Goal: Transaction & Acquisition: Purchase product/service

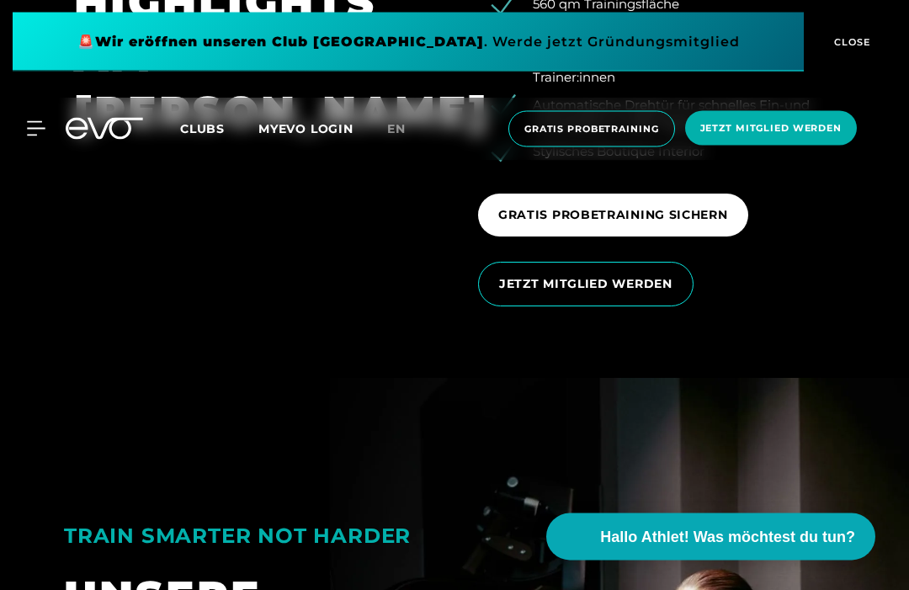
scroll to position [2524, 0]
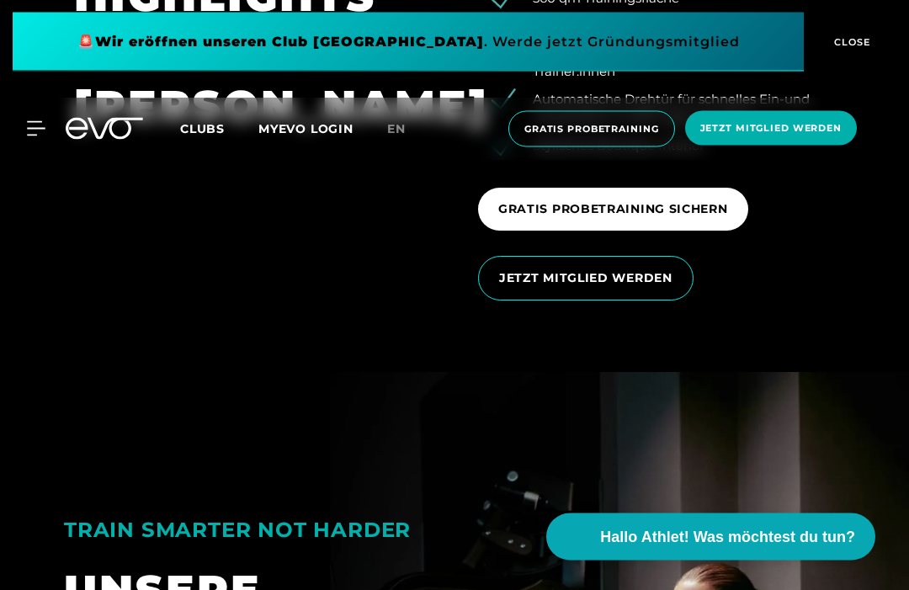
click at [886, 374] on section "DEINE HIGHLIGHTS AM [PERSON_NAME] Studio mit Wohnzimmer-Charakter Bestlage dire…" at bounding box center [454, 115] width 909 height 518
click at [628, 288] on span "JETZT MITGLIED WERDEN" at bounding box center [585, 279] width 173 height 18
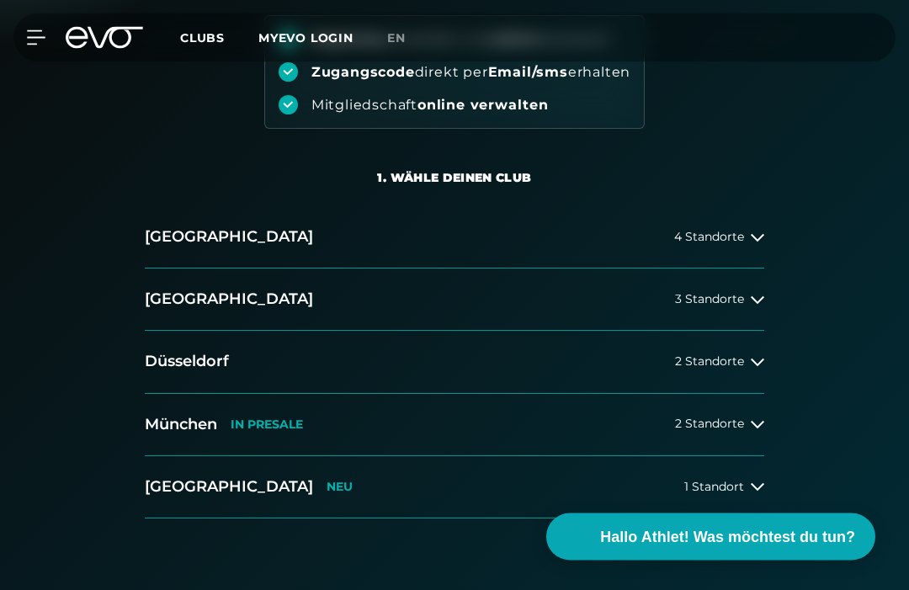
scroll to position [241, 0]
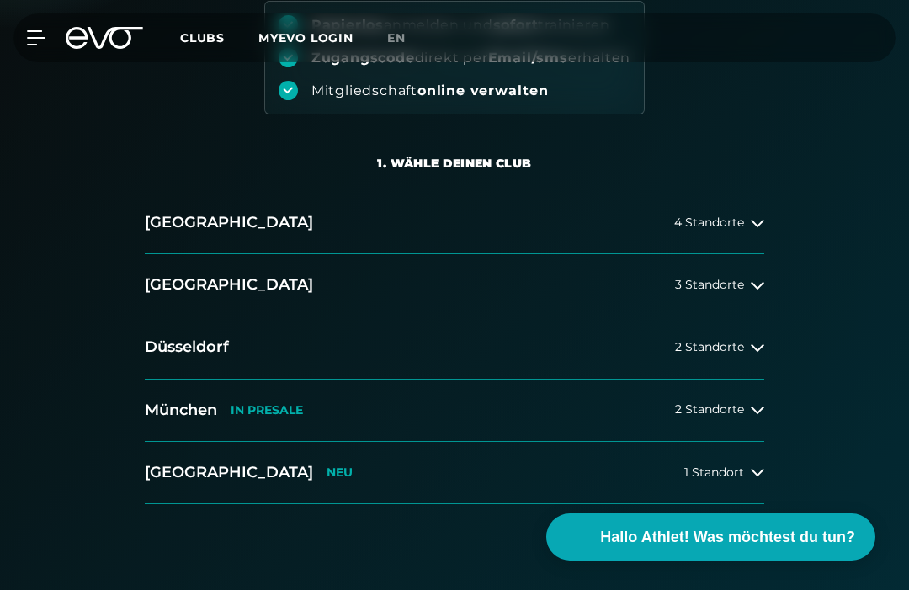
click at [738, 290] on span "3 Standorte" at bounding box center [709, 285] width 69 height 13
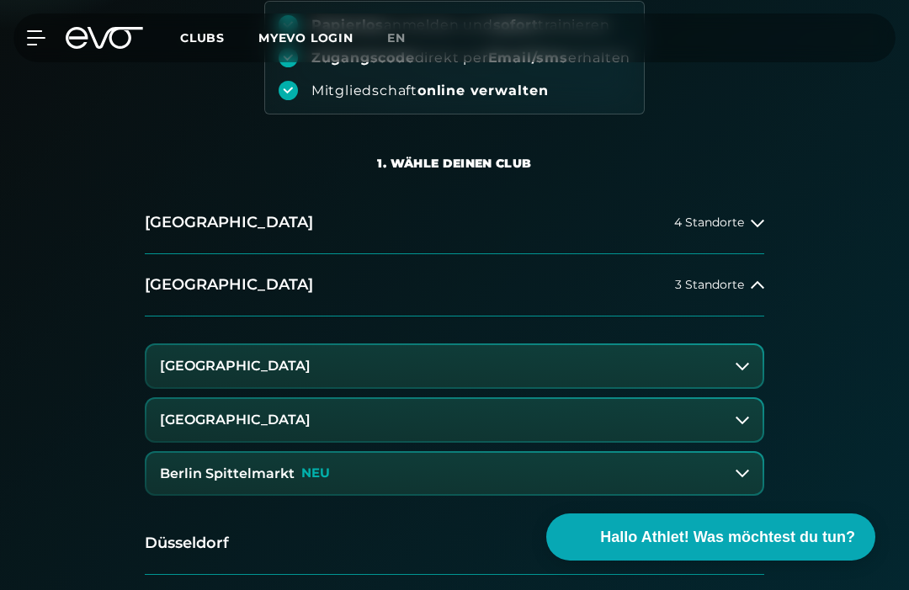
click at [706, 469] on button "Berlin Spittelmarkt NEU" at bounding box center [455, 474] width 616 height 42
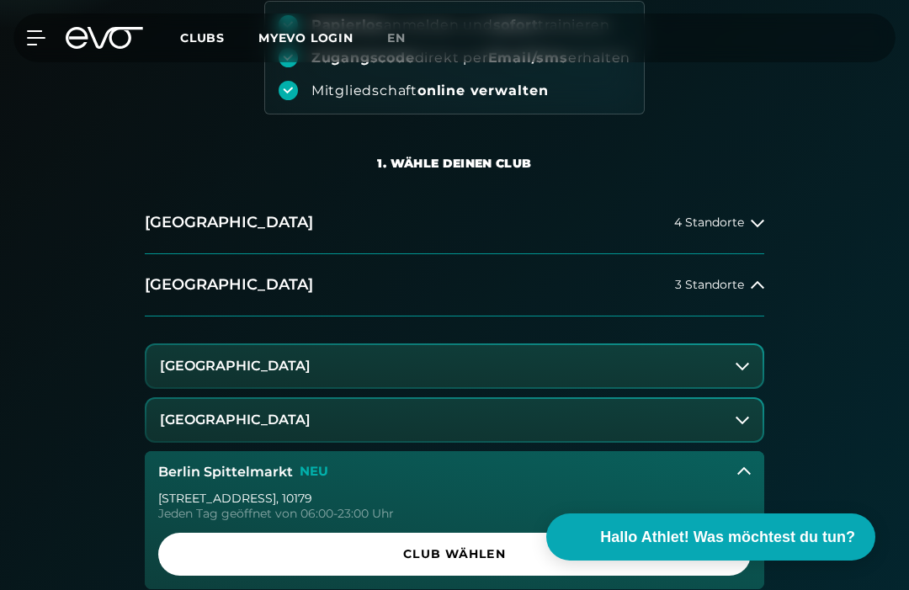
click at [499, 562] on span "Club wählen" at bounding box center [454, 554] width 593 height 43
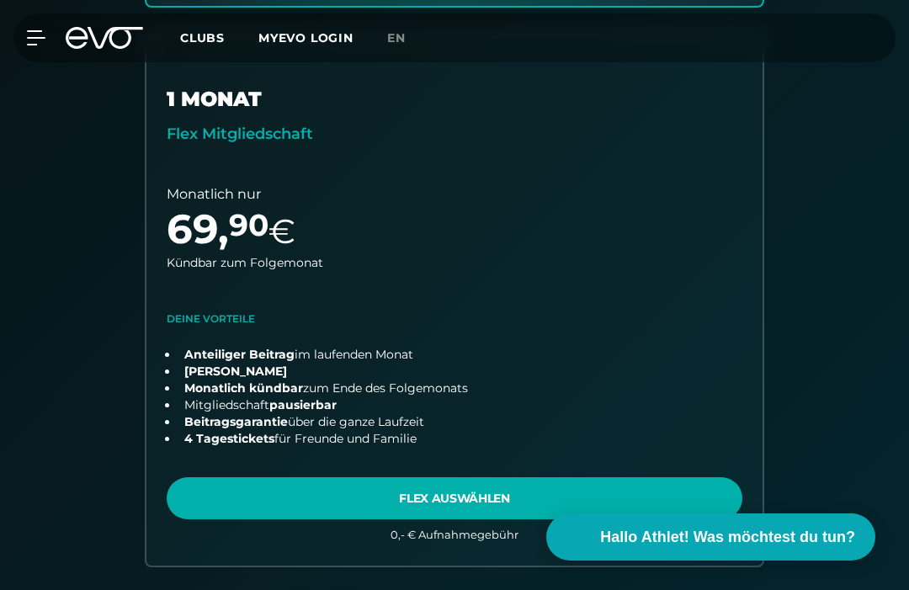
scroll to position [1099, 0]
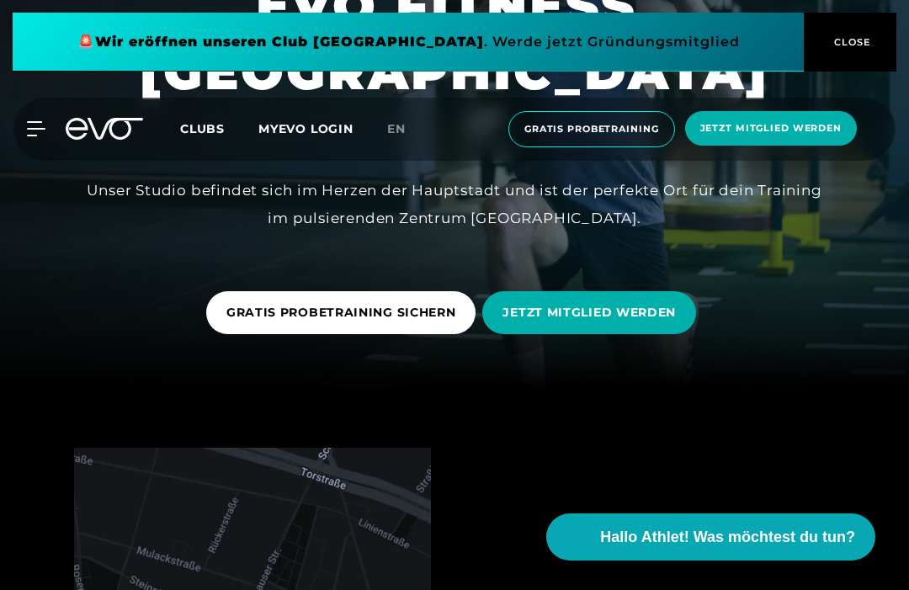
scroll to position [240, 0]
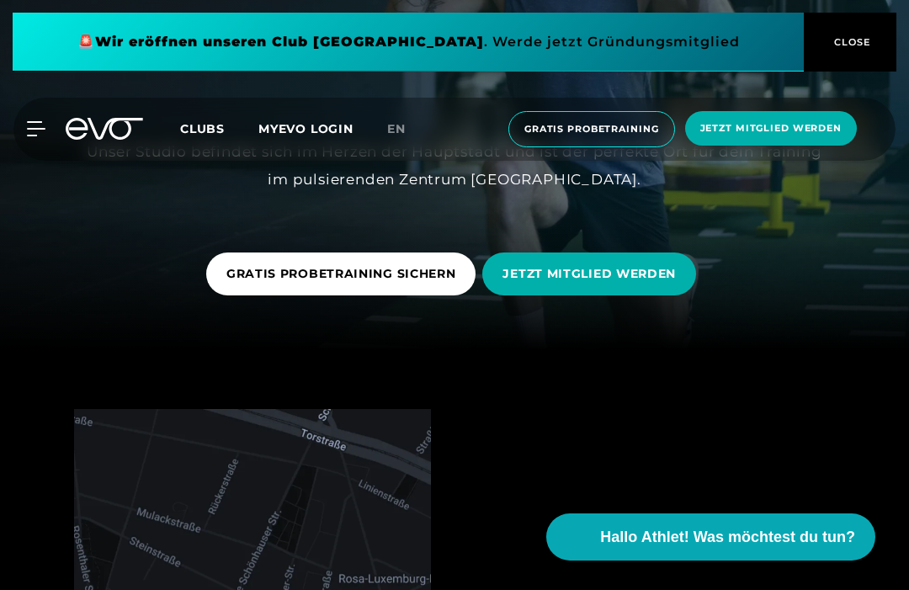
click at [637, 296] on span "JETZT MITGLIED WERDEN" at bounding box center [590, 274] width 214 height 43
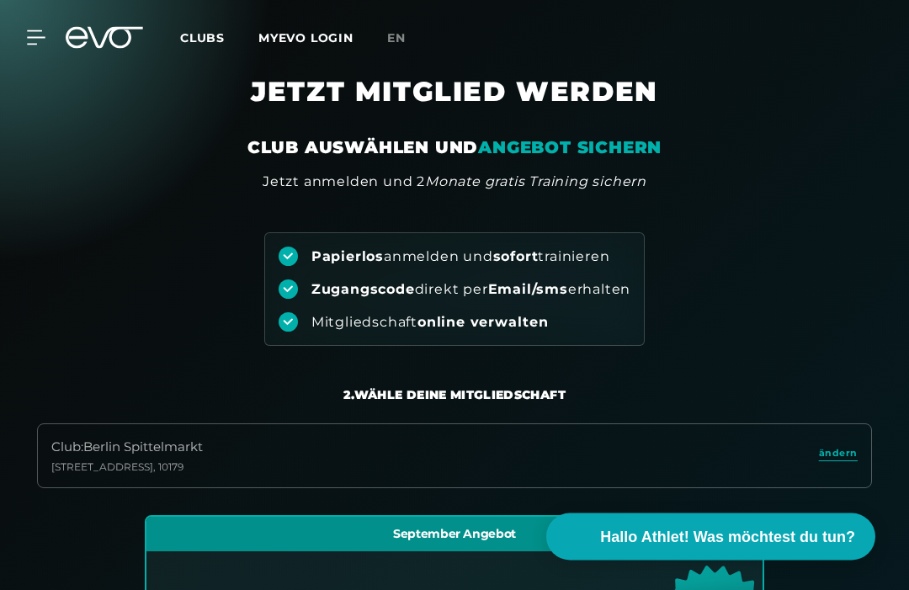
scroll to position [355, 0]
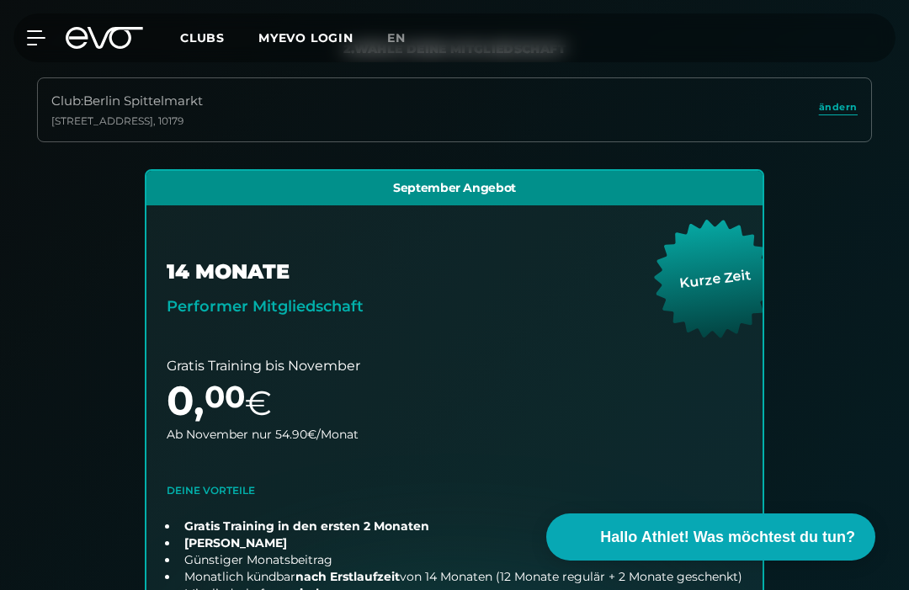
click at [840, 110] on span "ändern" at bounding box center [838, 107] width 39 height 14
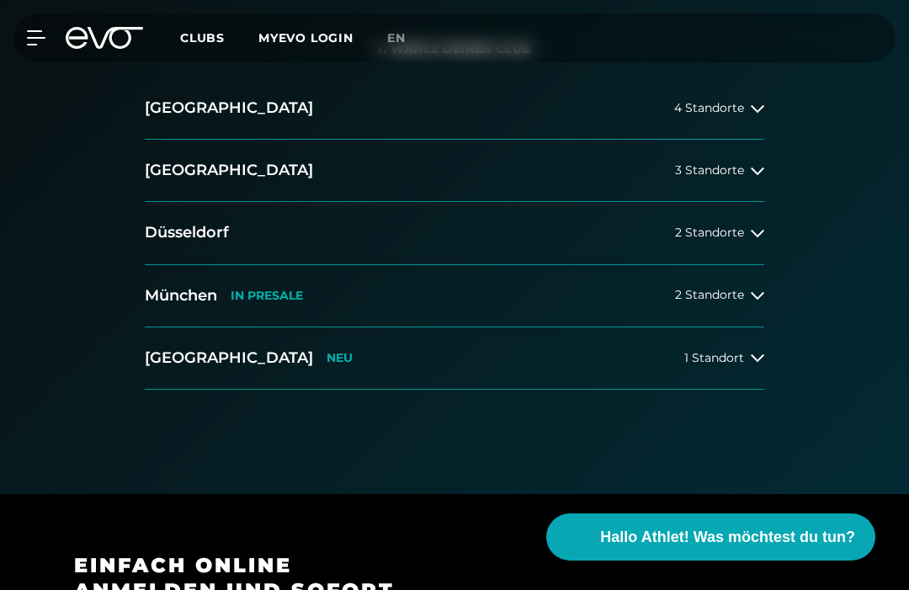
click at [739, 168] on span "3 Standorte" at bounding box center [709, 170] width 69 height 13
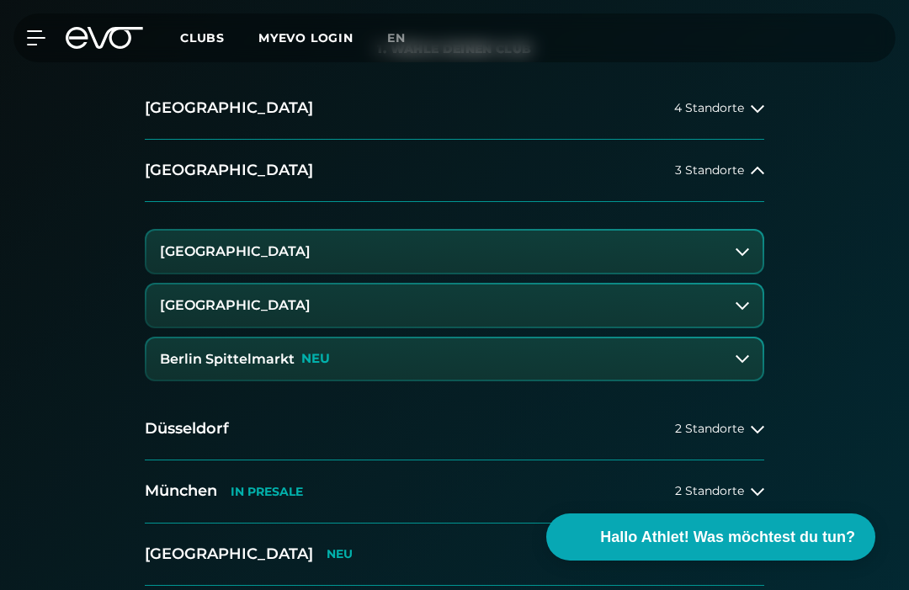
click at [734, 252] on button "[GEOGRAPHIC_DATA]" at bounding box center [455, 252] width 616 height 42
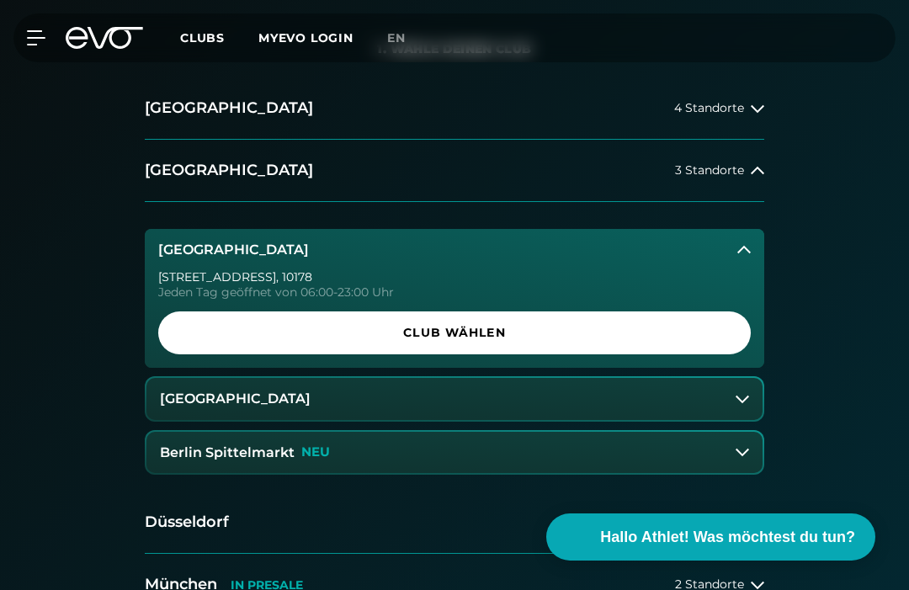
click at [624, 329] on span "Club wählen" at bounding box center [455, 333] width 552 height 18
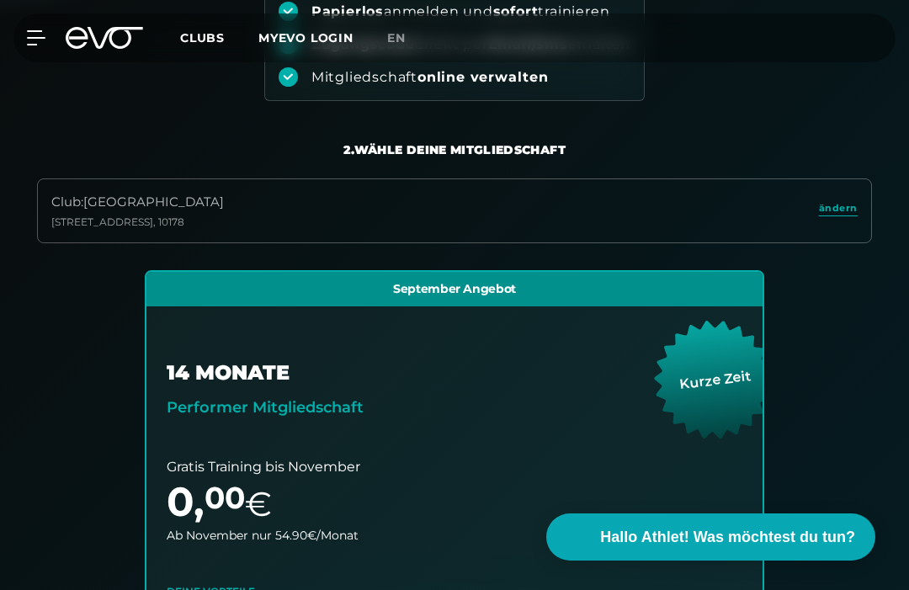
scroll to position [253, 0]
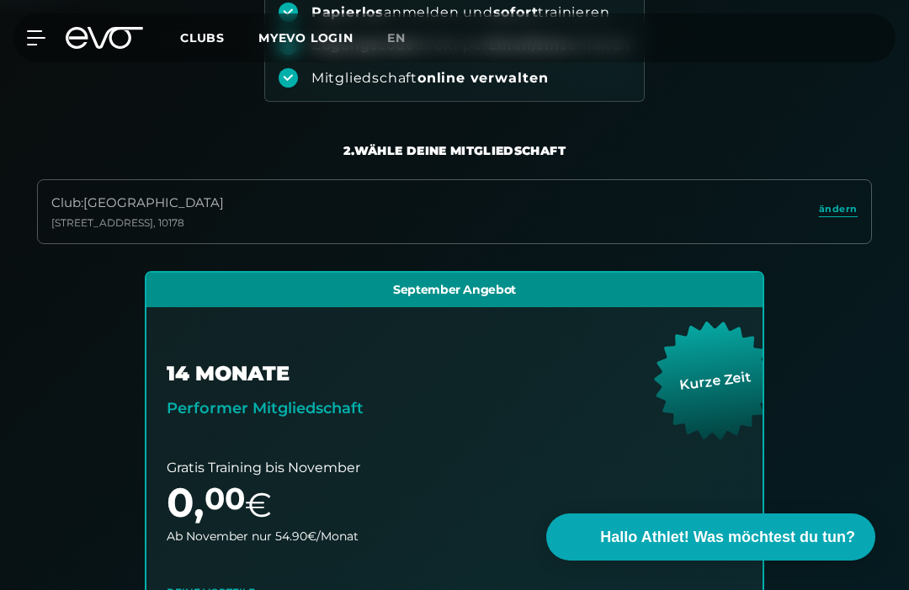
click at [837, 215] on span "ändern" at bounding box center [838, 209] width 39 height 14
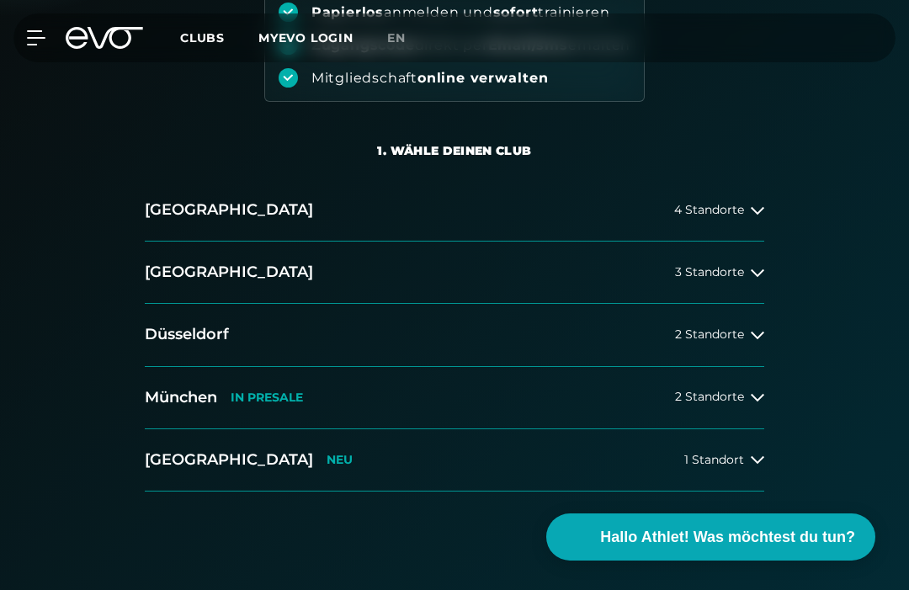
click at [754, 274] on icon at bounding box center [757, 272] width 13 height 13
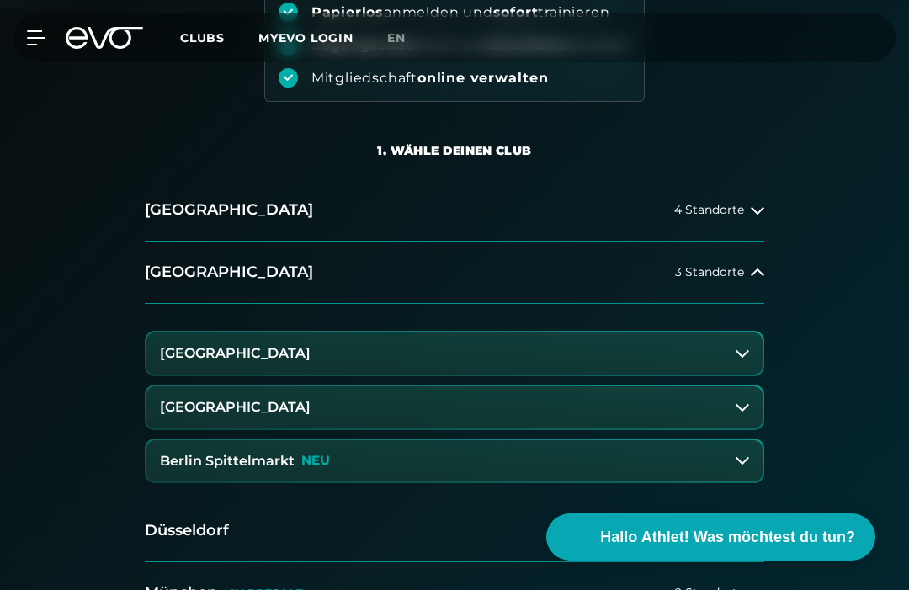
click at [732, 410] on button "[GEOGRAPHIC_DATA]" at bounding box center [455, 408] width 616 height 42
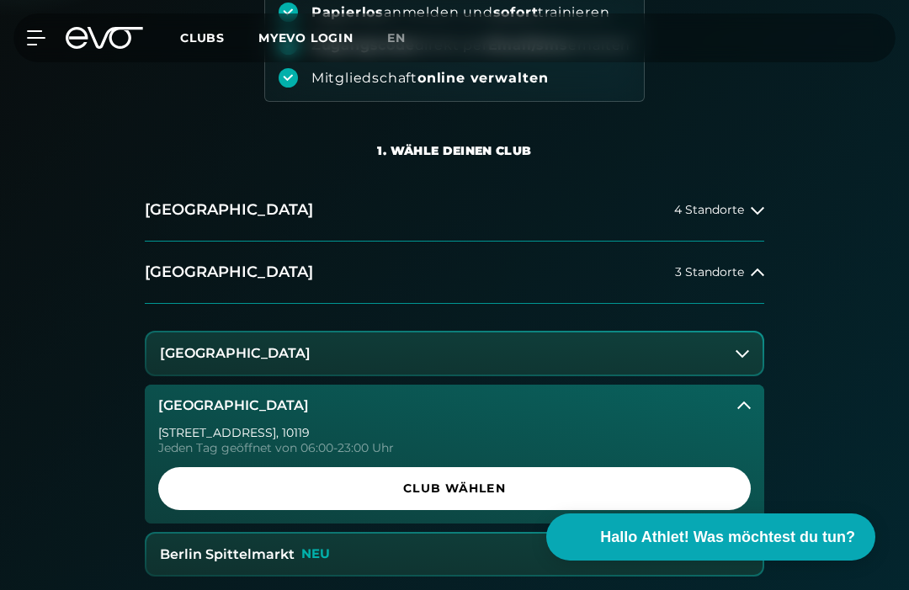
click at [626, 482] on span "Club wählen" at bounding box center [455, 489] width 552 height 18
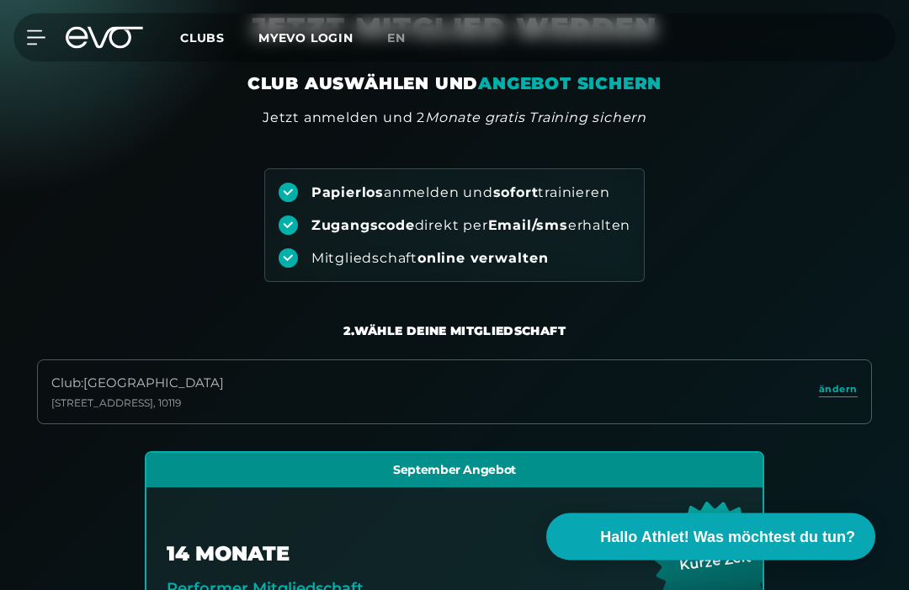
scroll to position [73, 0]
click at [838, 383] on span "ändern" at bounding box center [838, 389] width 39 height 14
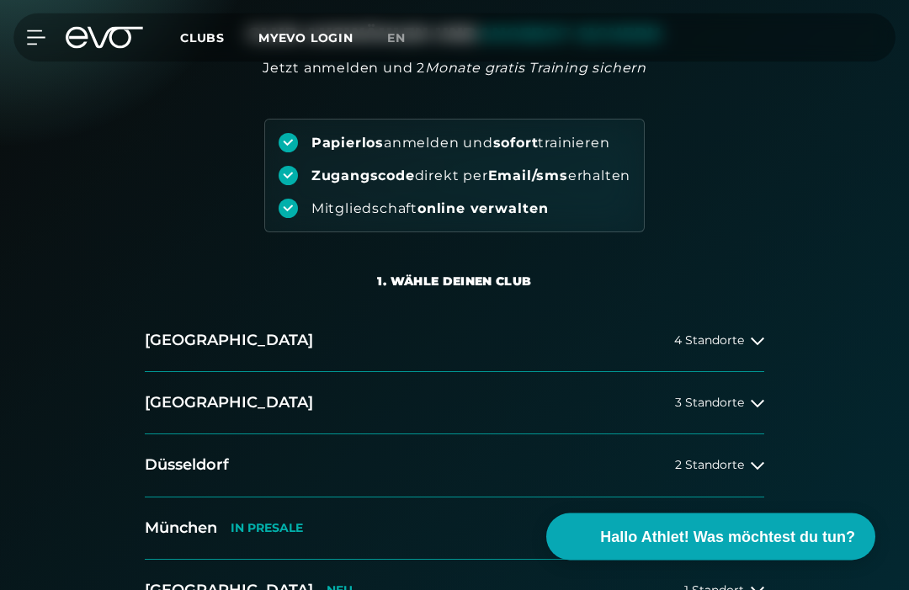
click at [754, 402] on icon at bounding box center [757, 405] width 13 height 8
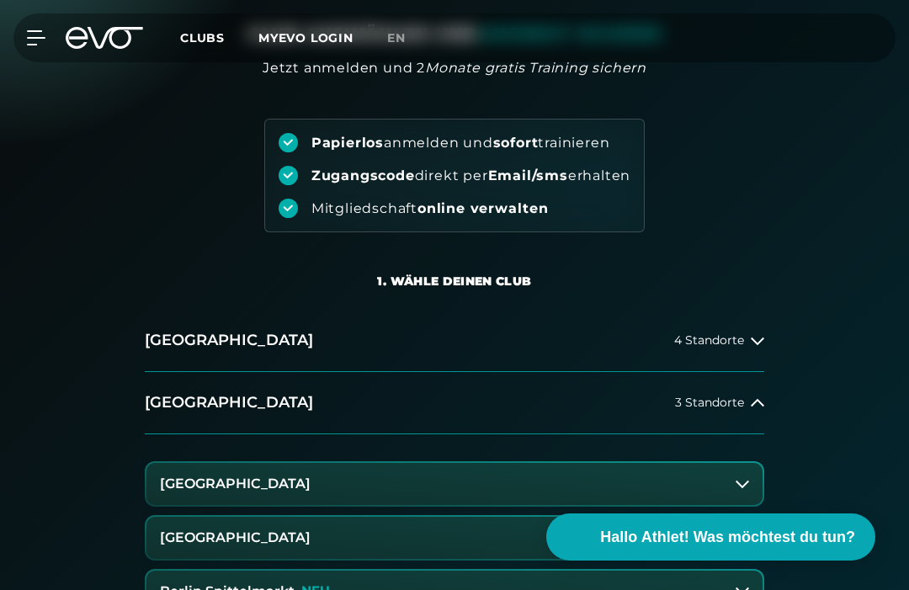
click at [743, 480] on icon at bounding box center [742, 483] width 13 height 13
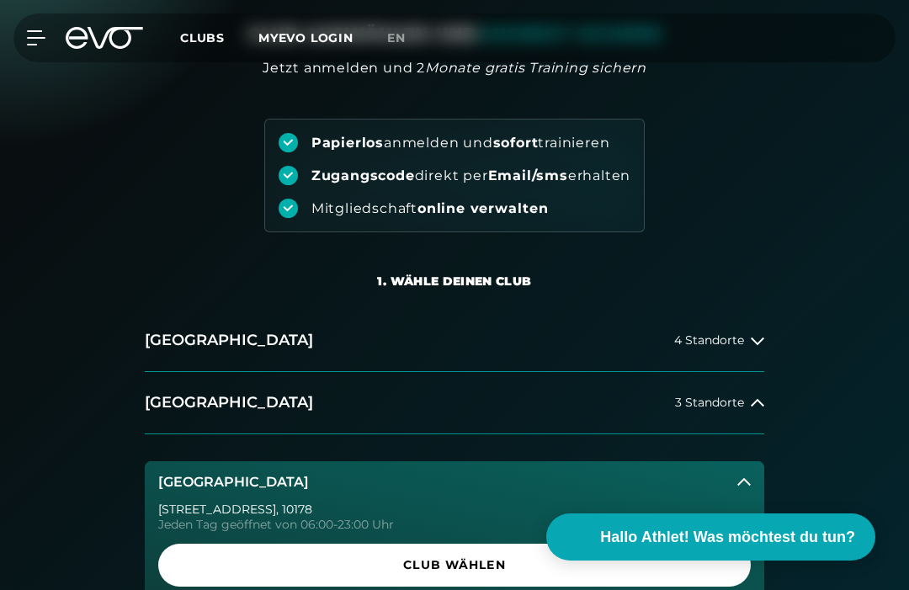
click at [716, 550] on span "Club wählen" at bounding box center [454, 565] width 593 height 43
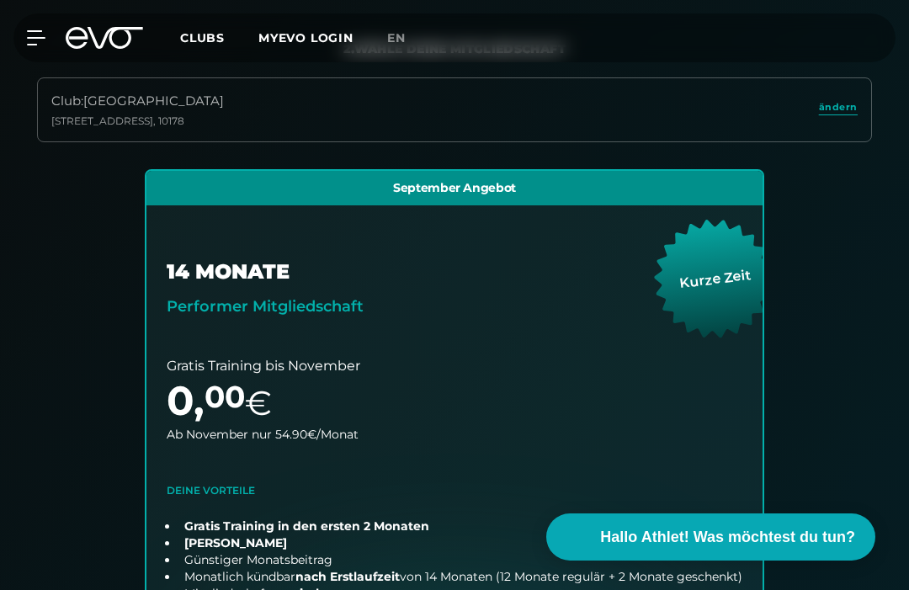
scroll to position [253, 0]
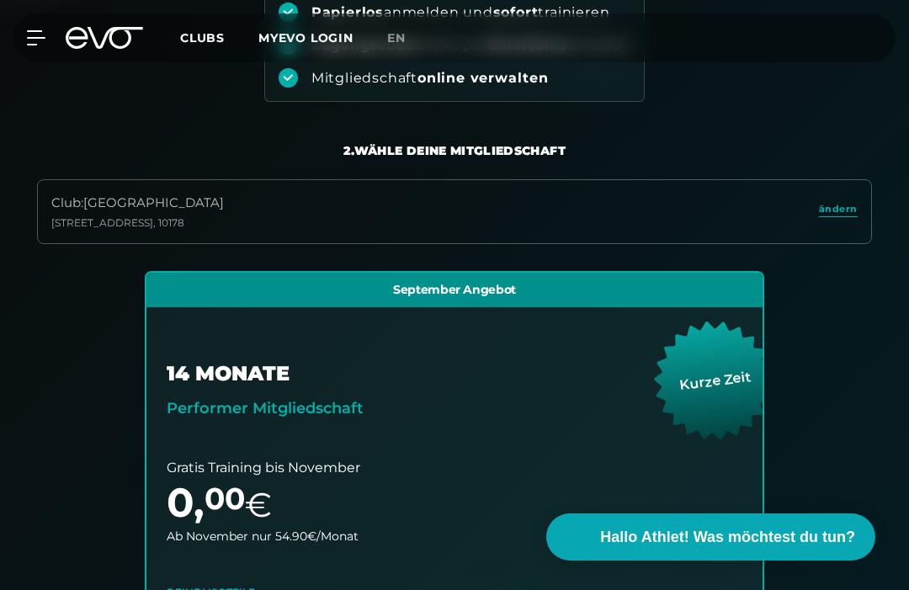
click at [843, 205] on span "ändern" at bounding box center [838, 209] width 39 height 14
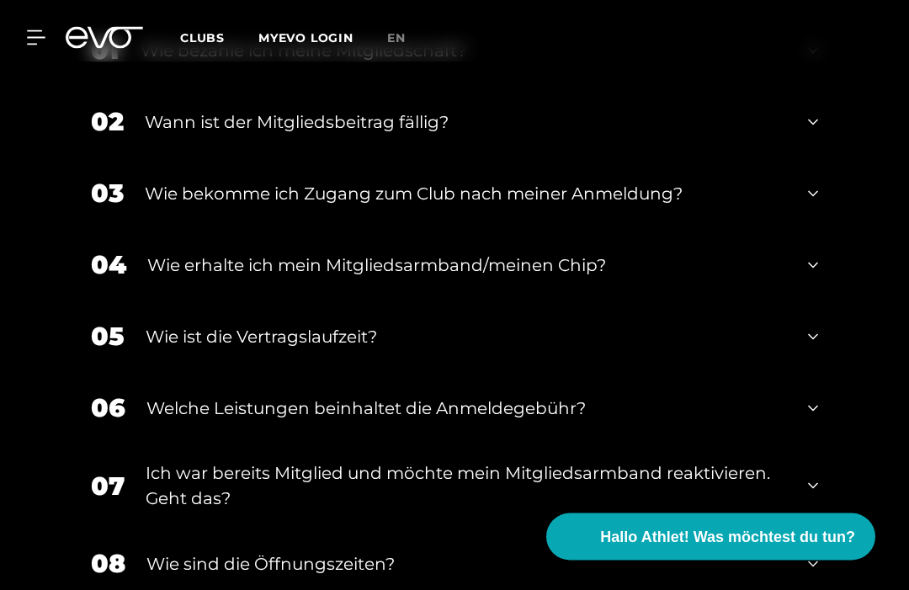
scroll to position [1910, 0]
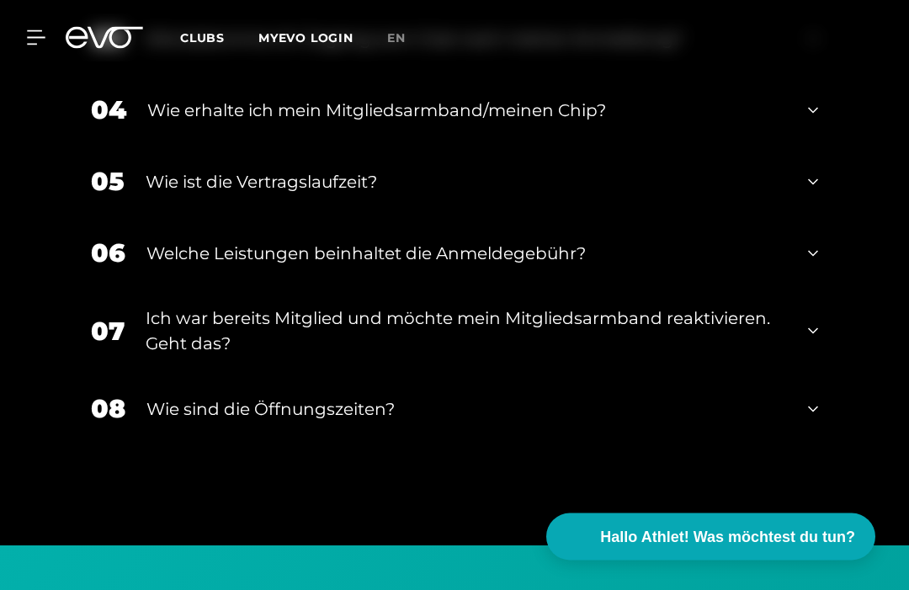
click at [817, 264] on icon at bounding box center [813, 254] width 10 height 20
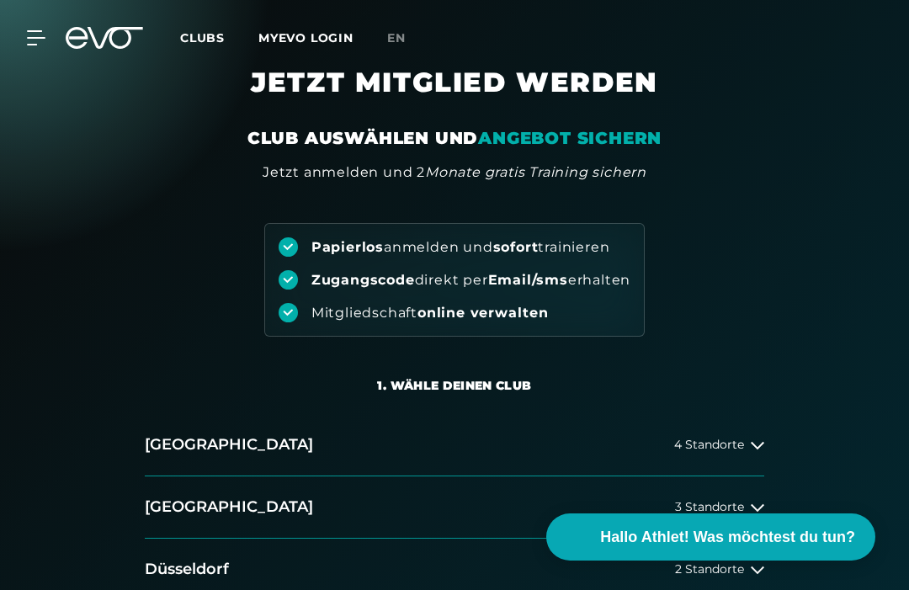
scroll to position [0, 0]
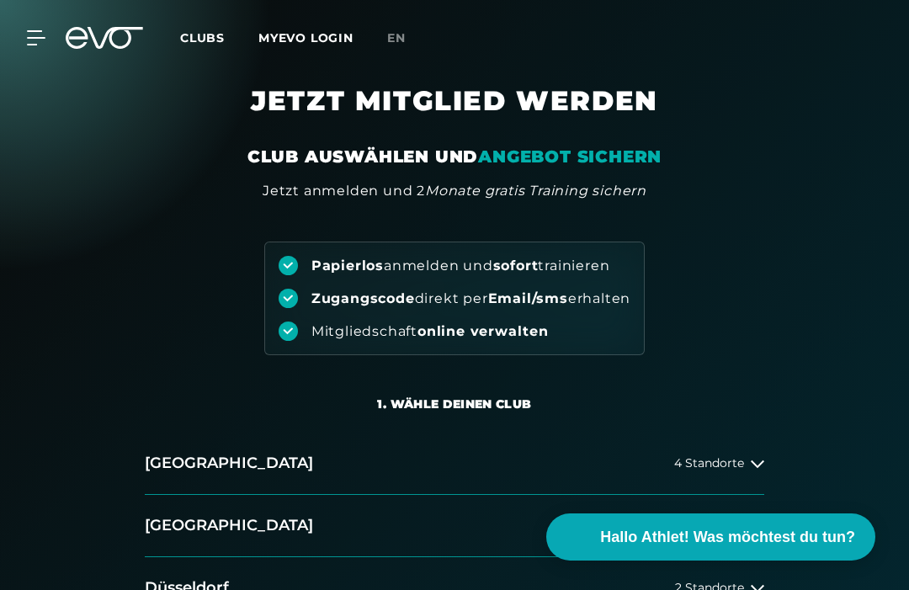
click at [28, 42] on icon at bounding box center [36, 37] width 19 height 15
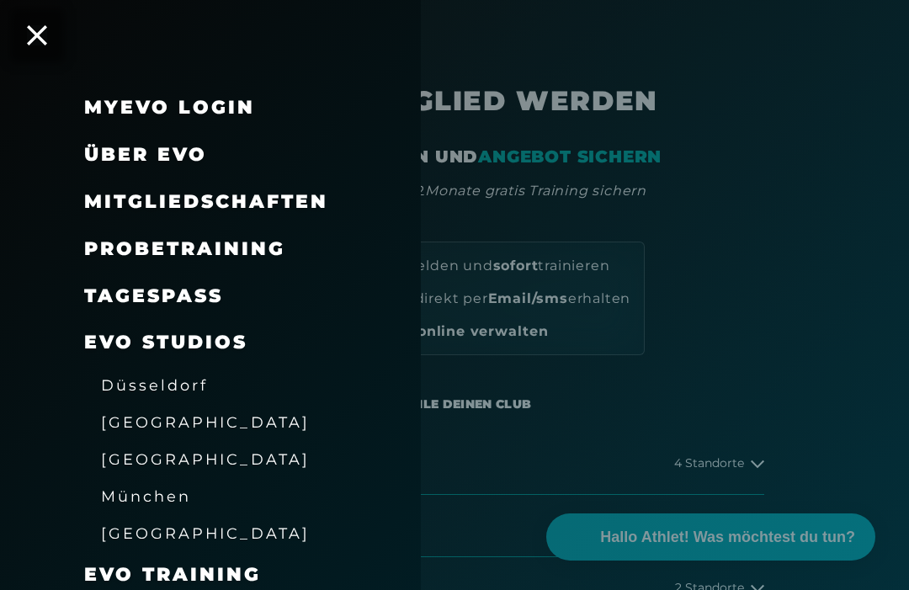
click at [185, 152] on span "Über EVO" at bounding box center [145, 154] width 123 height 23
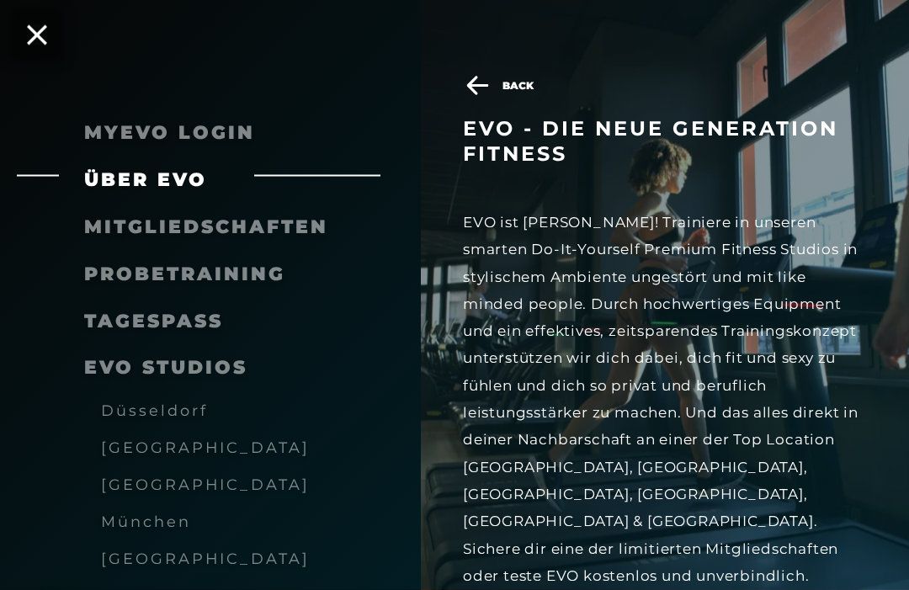
scroll to position [246, 0]
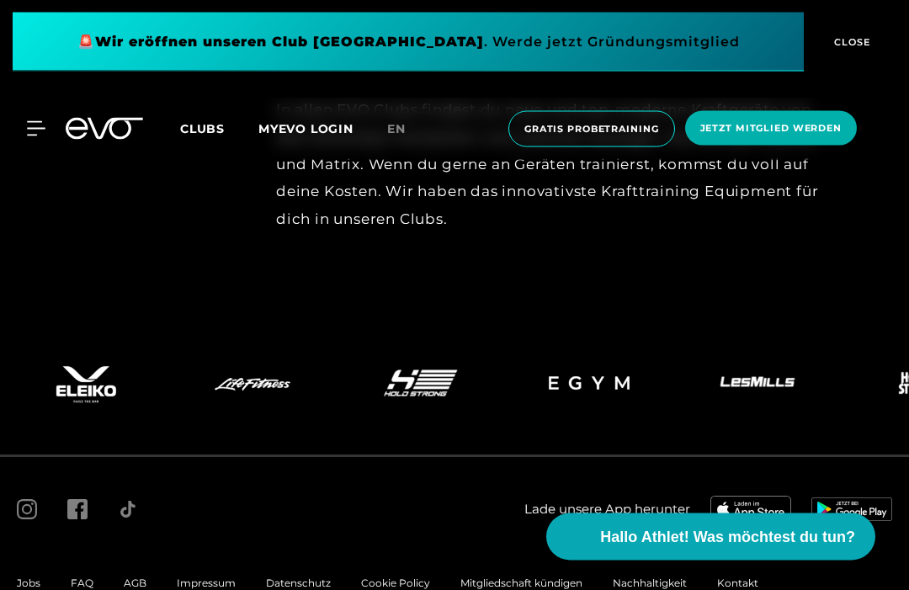
scroll to position [7341, 0]
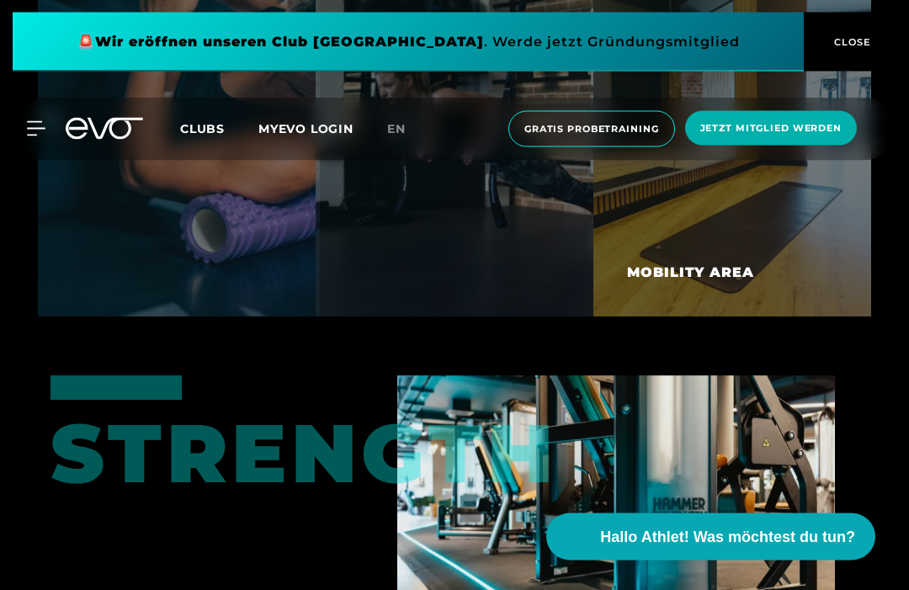
click at [860, 47] on span "CLOSE" at bounding box center [850, 42] width 41 height 15
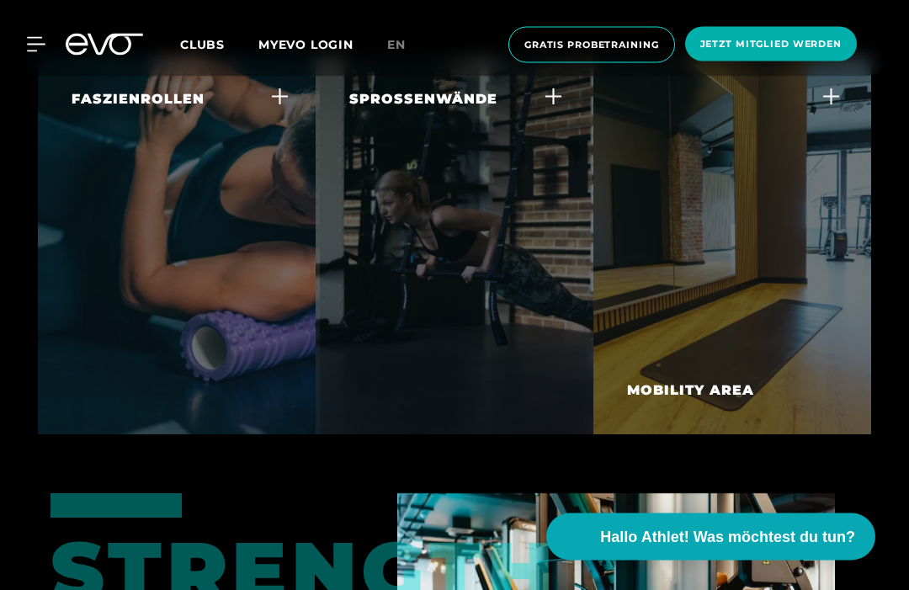
click at [40, 51] on icon at bounding box center [36, 44] width 19 height 15
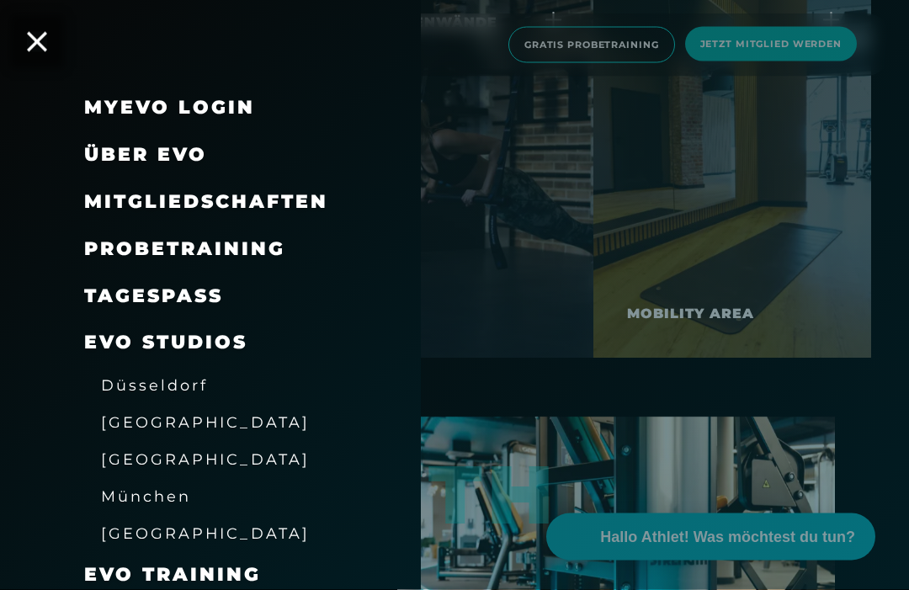
scroll to position [6617, 0]
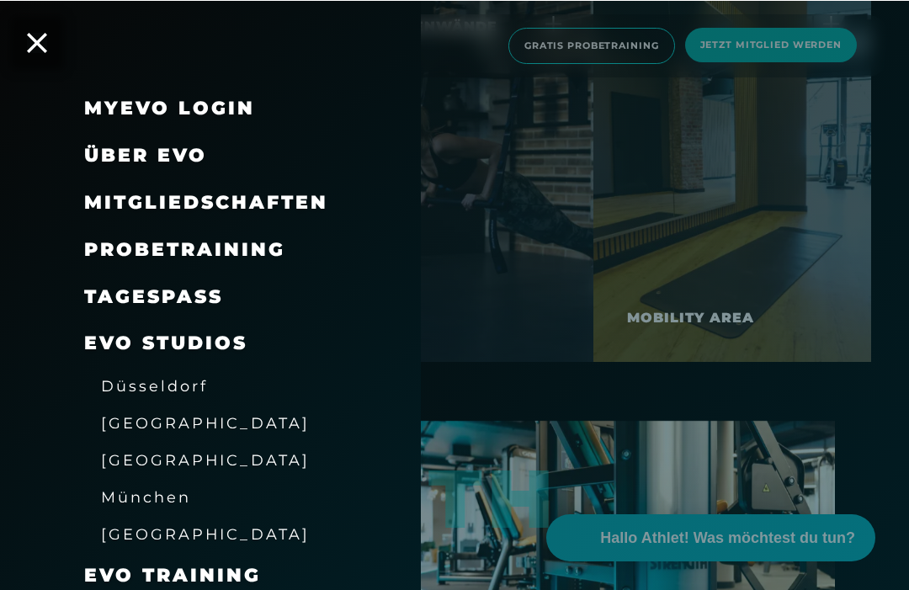
click at [253, 564] on span "EVO Training" at bounding box center [172, 574] width 177 height 23
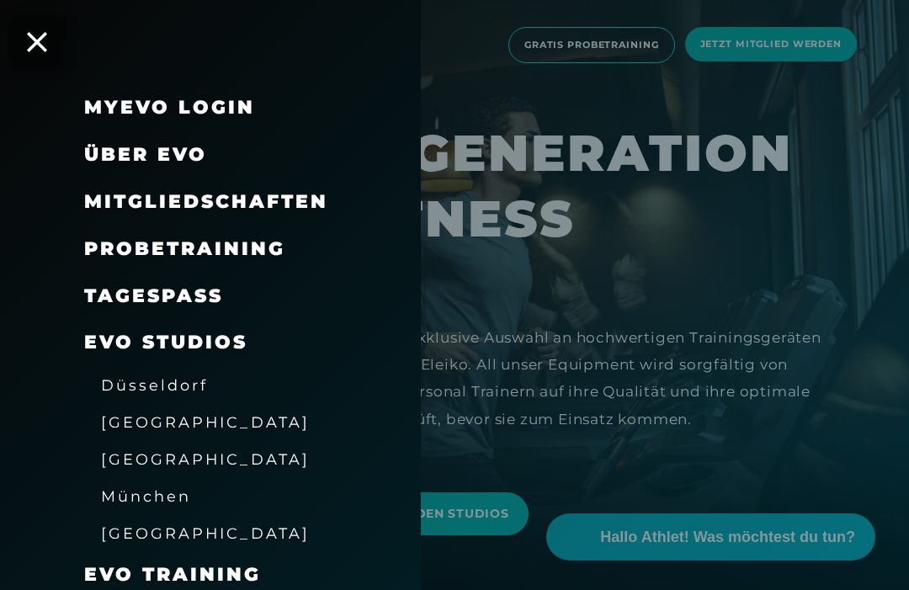
click at [187, 288] on link "TAGESPASS" at bounding box center [153, 296] width 139 height 23
